Goal: Task Accomplishment & Management: Use online tool/utility

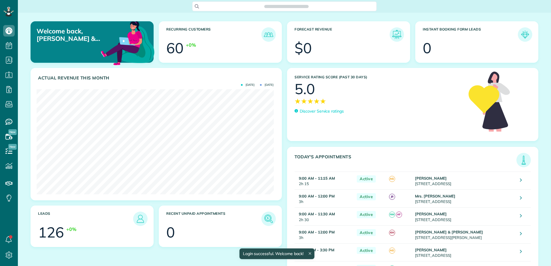
scroll to position [105, 237]
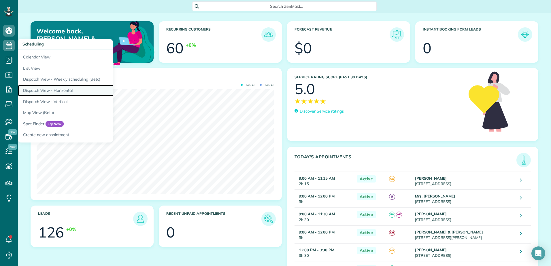
click at [47, 89] on link "Dispatch View - Horizontal" at bounding box center [90, 90] width 144 height 11
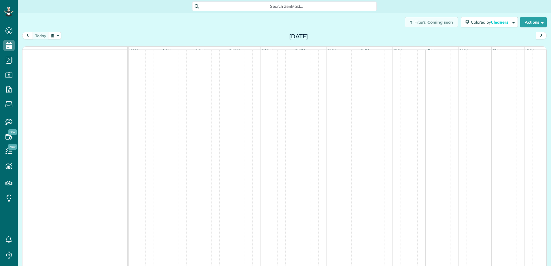
scroll to position [3, 3]
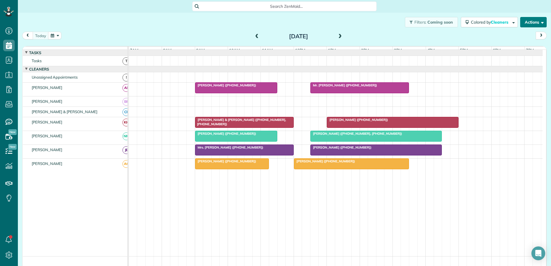
click at [529, 24] on button "Actions" at bounding box center [533, 22] width 27 height 10
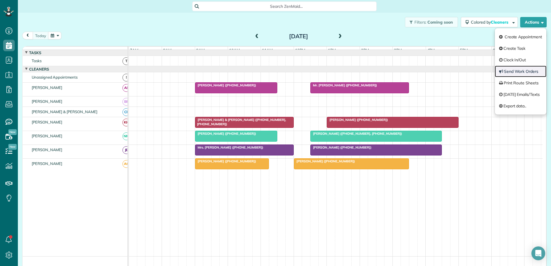
click at [516, 69] on link "Send Work Orders" at bounding box center [521, 72] width 52 height 12
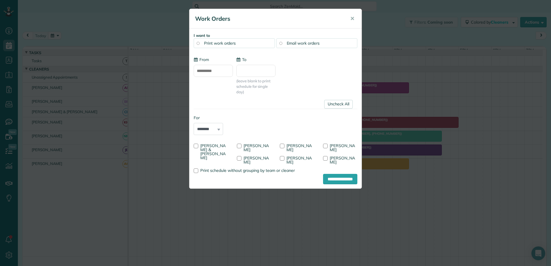
type input "**********"
click at [283, 147] on div at bounding box center [282, 146] width 5 height 5
click at [326, 176] on input "**********" at bounding box center [340, 179] width 34 height 10
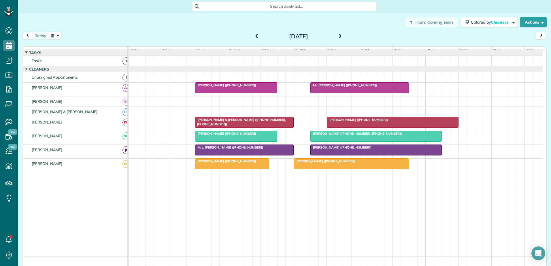
click at [354, 26] on div "Filters: Coming soon Colored by Cleaners Color by Cleaner Color by Team Color b…" at bounding box center [284, 22] width 533 height 19
click at [257, 37] on span at bounding box center [257, 36] width 6 height 5
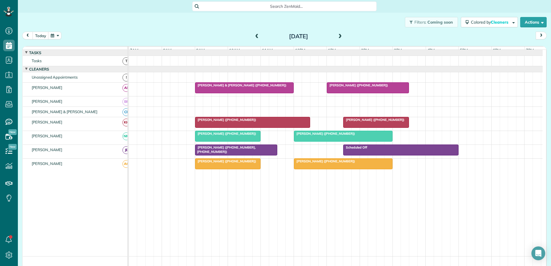
click at [232, 151] on span "Patty Dilley (+18282973460, +15084501604)" at bounding box center [225, 150] width 61 height 8
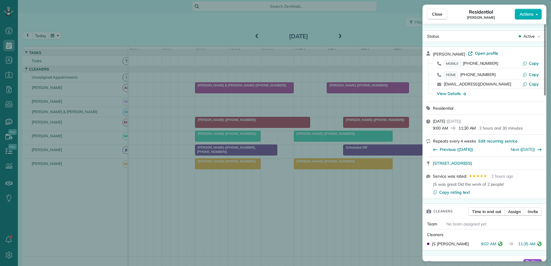
click at [271, 151] on div "Close Residential Patty Dilley Actions Status Active Patty Dilley · Open profil…" at bounding box center [275, 133] width 551 height 266
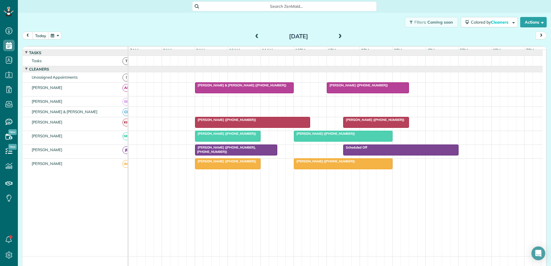
click at [271, 151] on div "Patty Dilley (+18282973460, +15084501604)" at bounding box center [236, 150] width 79 height 8
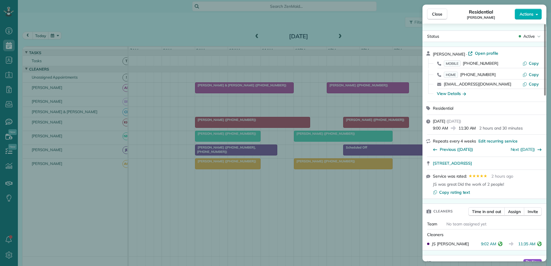
click at [270, 154] on div "Close Residential Patty Dilley Actions Status Active Patty Dilley · Open profil…" at bounding box center [275, 133] width 551 height 266
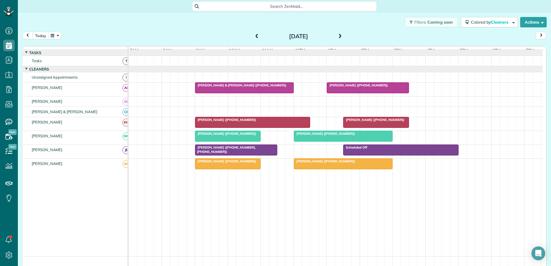
click at [350, 169] on div at bounding box center [343, 164] width 98 height 10
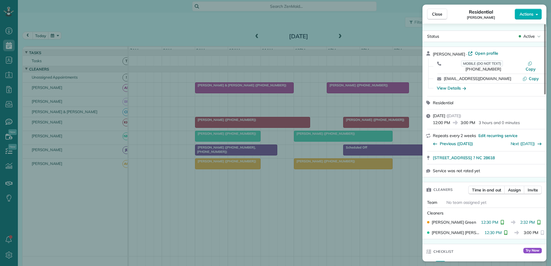
click at [349, 170] on div "Close Residential Kimberly Skiles Actions Status Active Kimberly Skiles · Open …" at bounding box center [275, 133] width 551 height 266
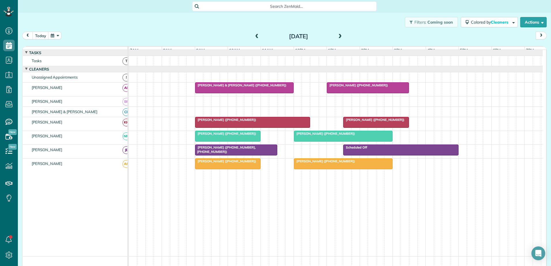
click at [351, 136] on span "Mrs. Kimberly Skiles (+18472246334)" at bounding box center [325, 134] width 62 height 4
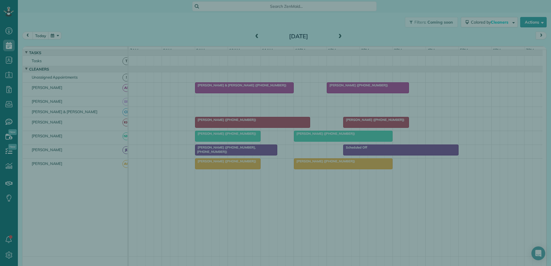
click at [351, 137] on div "Close Residential Kimberly Skiles Actions Status Active Kimberly Skiles · Open …" at bounding box center [275, 133] width 551 height 266
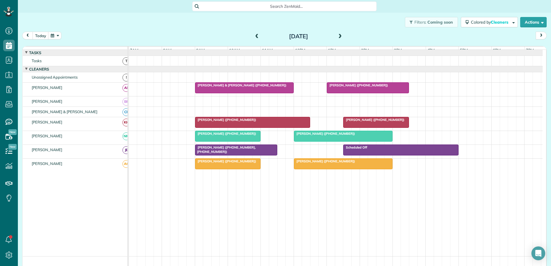
click at [354, 122] on span "Martin Conlin (+13212054524)" at bounding box center [374, 120] width 62 height 4
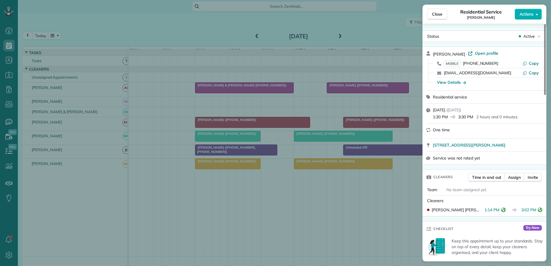
click at [278, 125] on div "Close Residential Service Martin Conlin Actions Status Active Martin Conlin · O…" at bounding box center [275, 133] width 551 height 266
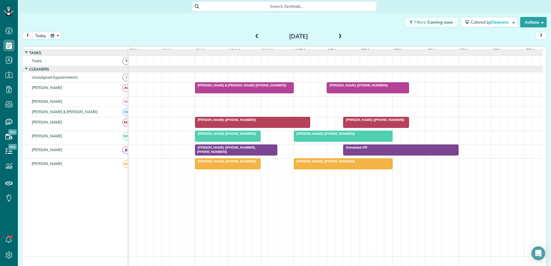
click at [364, 87] on span "Joy James (+18287190888)" at bounding box center [358, 85] width 62 height 4
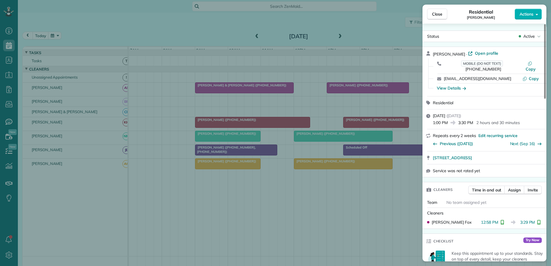
click at [364, 91] on div "Close Residential Joy James Actions Status Active Joy James · Open profile MOBI…" at bounding box center [275, 133] width 551 height 266
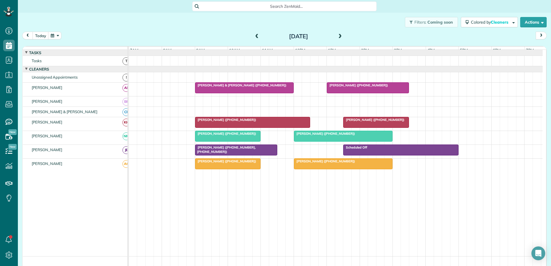
click at [239, 151] on span "Patty Dilley (+18282973460, +15084501604)" at bounding box center [225, 150] width 61 height 8
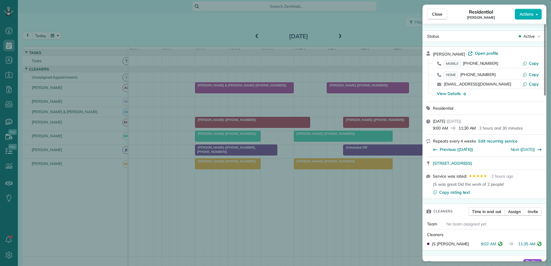
click at [104, 15] on div "Close Residential Patty Dilley Actions Status Active Patty Dilley · Open profil…" at bounding box center [275, 133] width 551 height 266
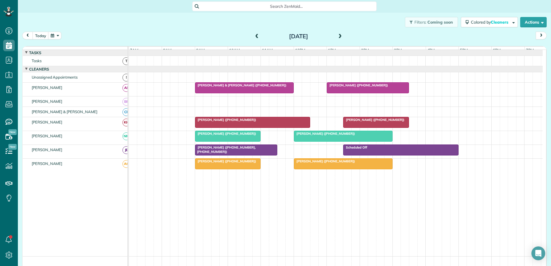
click at [322, 169] on div at bounding box center [343, 164] width 98 height 10
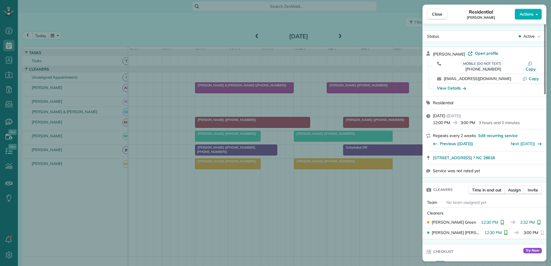
click at [196, 114] on div "Close Residential Kimberly Skiles Actions Status Active Kimberly Skiles · Open …" at bounding box center [275, 133] width 551 height 266
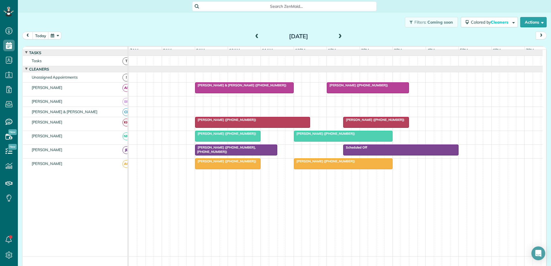
click at [355, 93] on div at bounding box center [368, 88] width 82 height 10
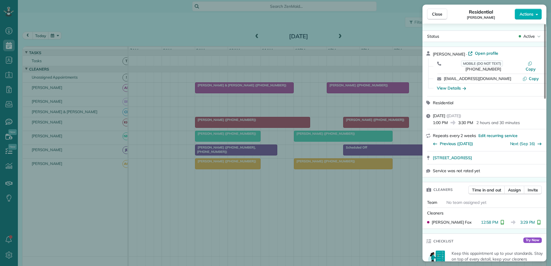
click at [162, 88] on div "Close Residential Joy James Actions Status Active Joy James · Open profile MOBI…" at bounding box center [275, 133] width 551 height 266
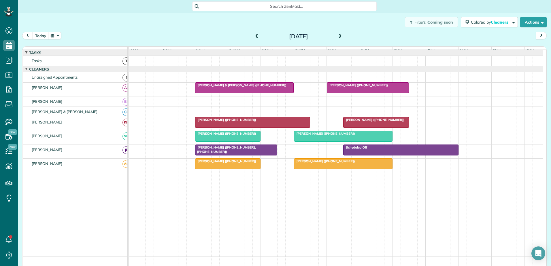
click at [366, 122] on span "Martin Conlin (+13212054524)" at bounding box center [374, 120] width 62 height 4
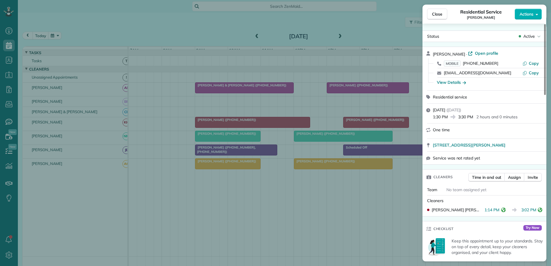
click at [192, 54] on div "Close Residential Service Martin Conlin Actions Status Active Martin Conlin · O…" at bounding box center [275, 133] width 551 height 266
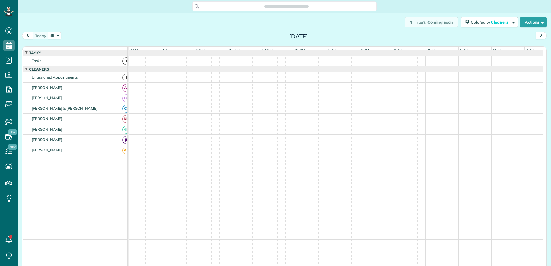
scroll to position [3, 3]
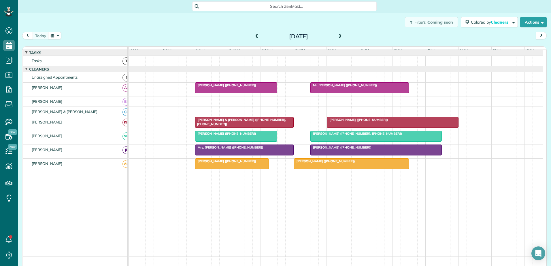
click at [225, 124] on span "Lucas & Leigh Schumacher (+18584051508, +18584053970)" at bounding box center [240, 122] width 91 height 8
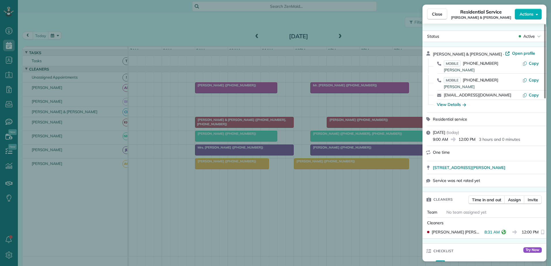
click at [225, 124] on div "Close Residential Service Lucas & Leigh Schumacher Actions Status Active Lucas …" at bounding box center [275, 133] width 551 height 266
